Goal: Task Accomplishment & Management: Manage account settings

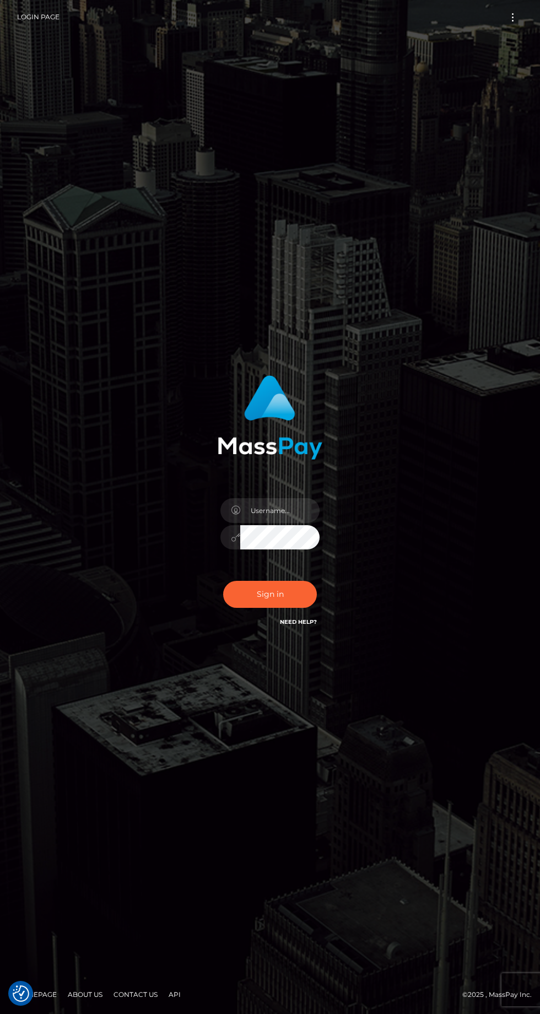
checkbox input "true"
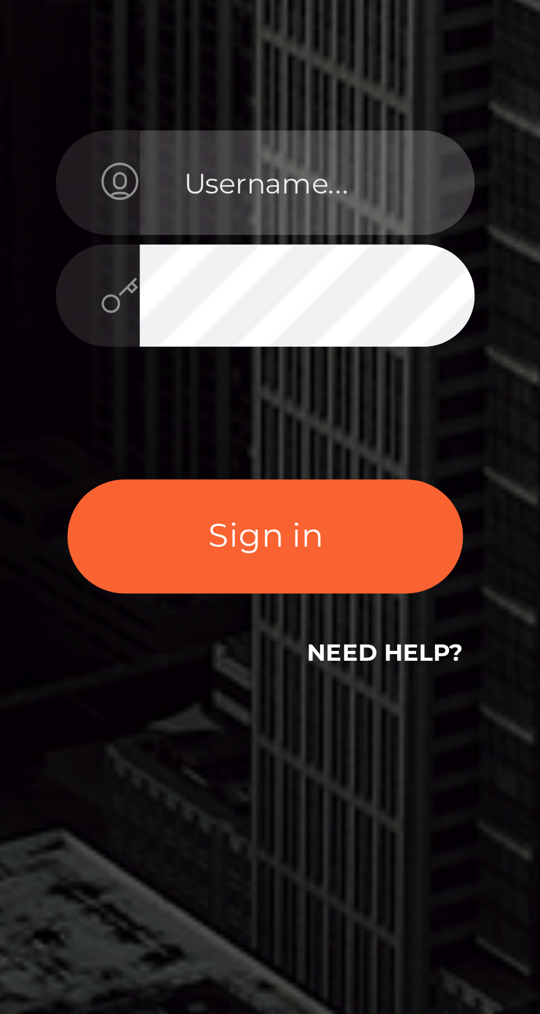
click at [289, 523] on input "text" at bounding box center [279, 510] width 79 height 25
type input "FreyaFelony@gmail.com"
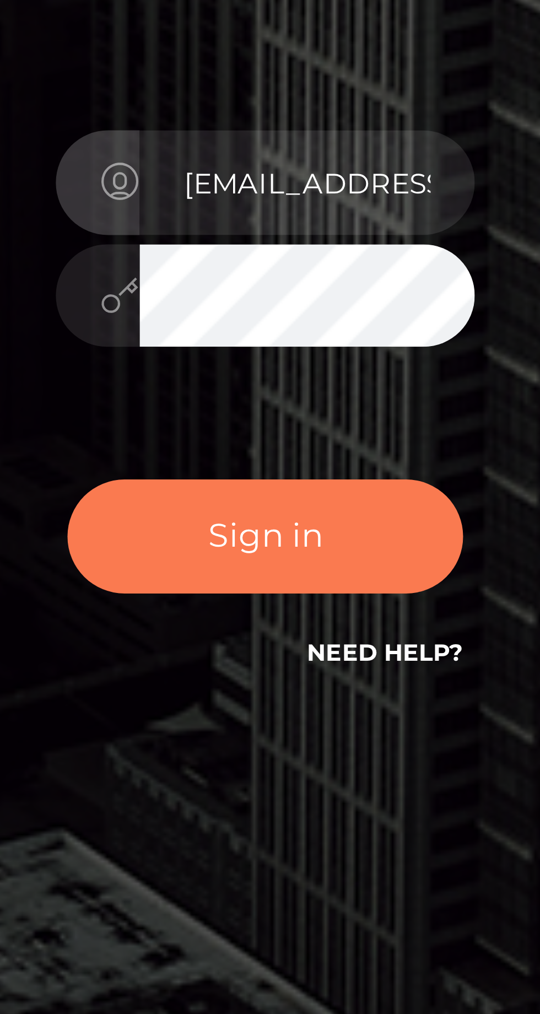
click at [278, 608] on button "Sign in" at bounding box center [270, 594] width 94 height 27
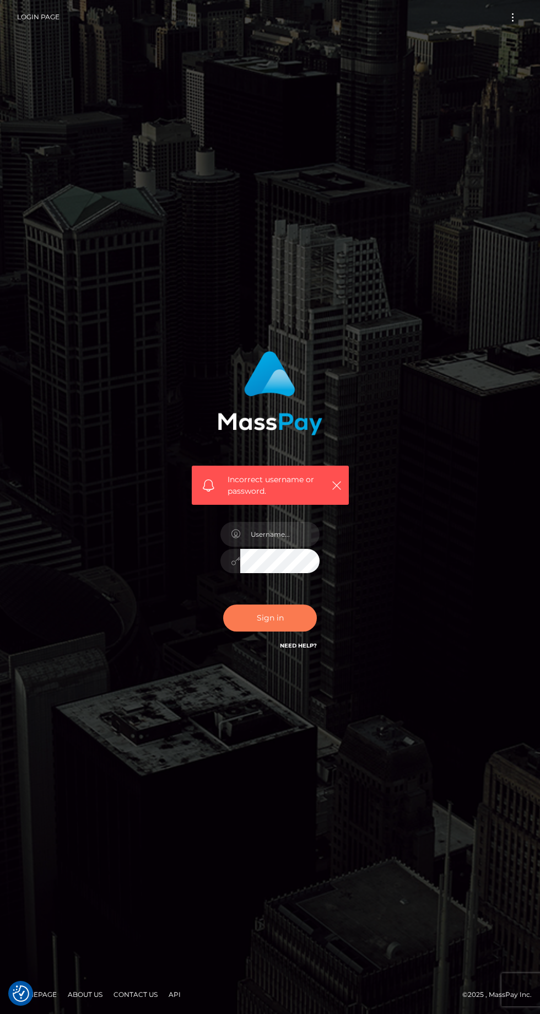
click at [279, 632] on button "Sign in" at bounding box center [270, 618] width 94 height 27
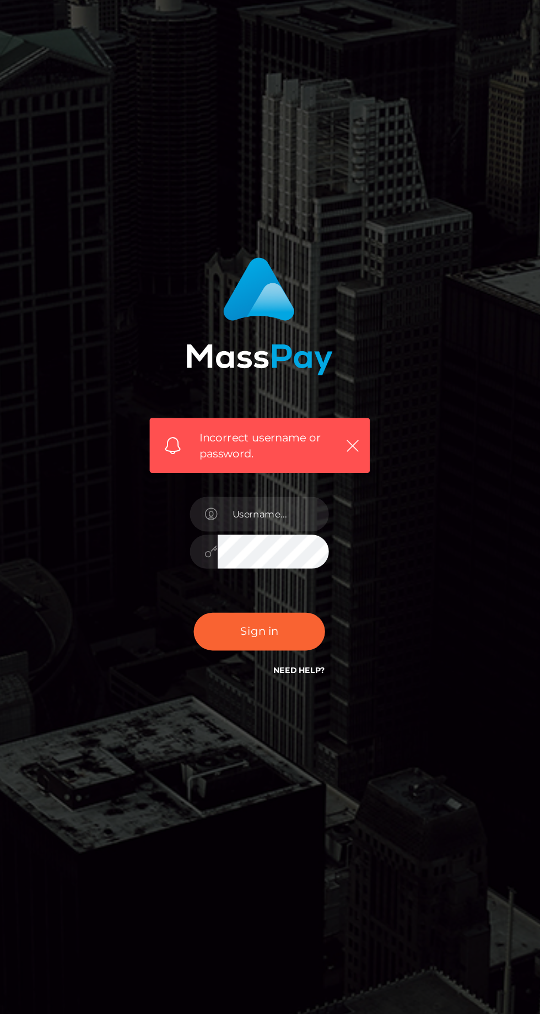
scroll to position [11, 0]
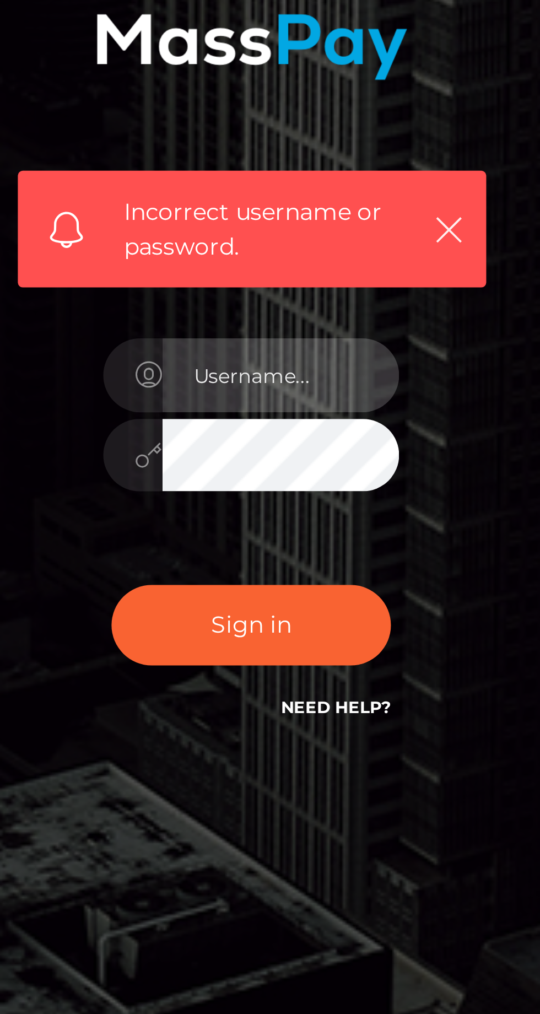
click at [282, 547] on input "text" at bounding box center [279, 534] width 79 height 25
type input "[EMAIL_ADDRESS][DOMAIN_NAME]"
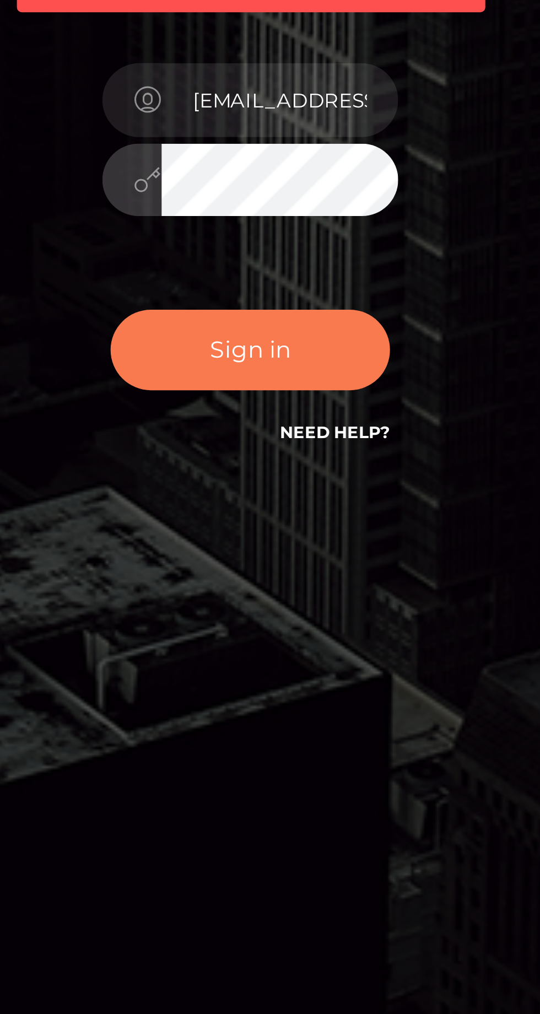
click at [287, 632] on button "Sign in" at bounding box center [270, 618] width 94 height 27
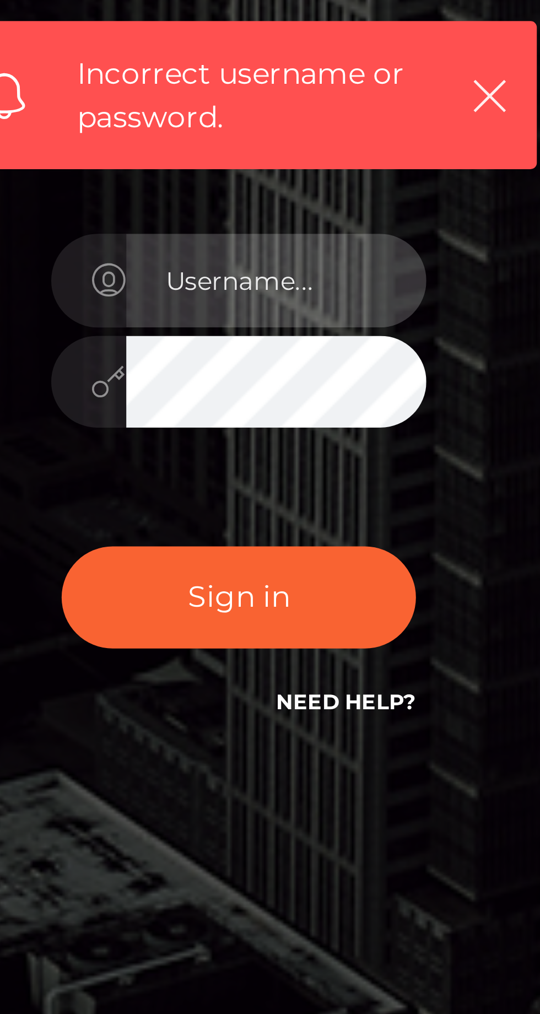
click at [279, 547] on input "text" at bounding box center [279, 534] width 79 height 25
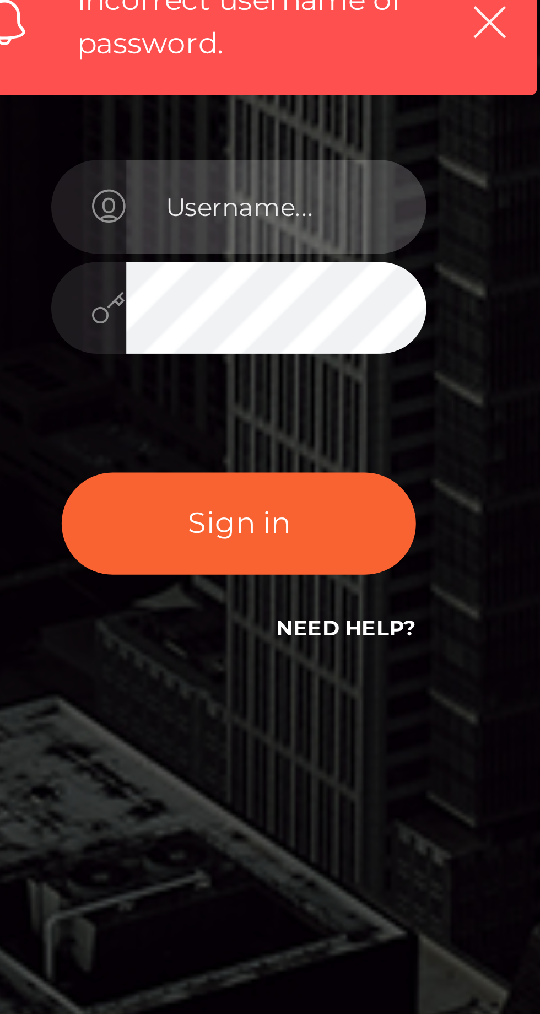
type input "[EMAIL_ADDRESS][DOMAIN_NAME]"
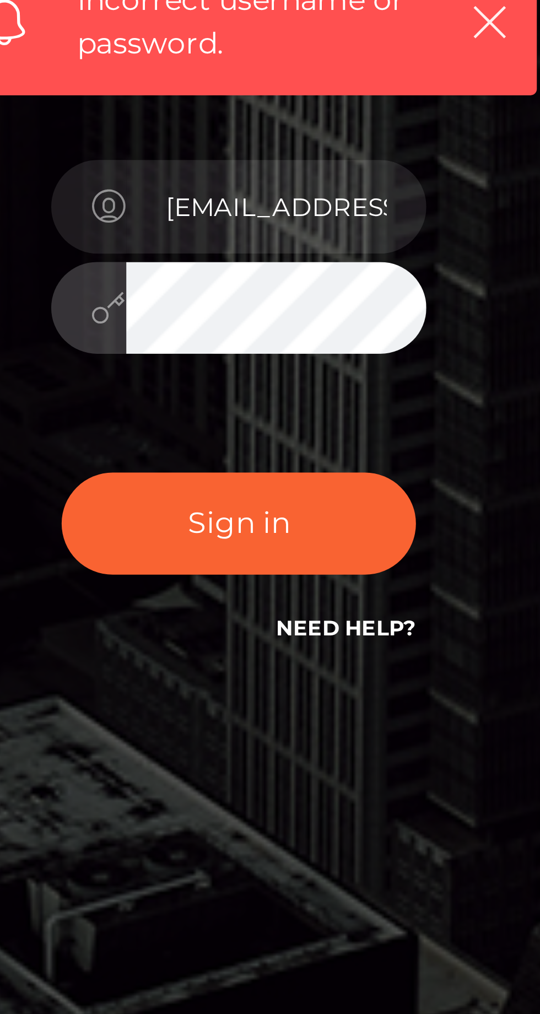
click at [304, 649] on link "Need Help?" at bounding box center [298, 645] width 37 height 7
